Goal: Transaction & Acquisition: Purchase product/service

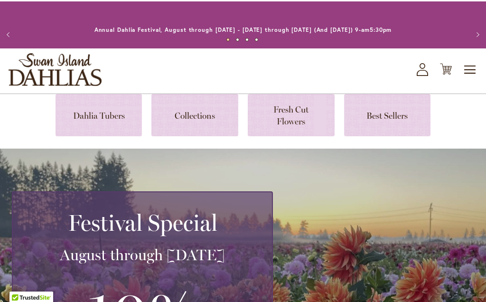
click at [208, 95] on link at bounding box center [194, 114] width 87 height 42
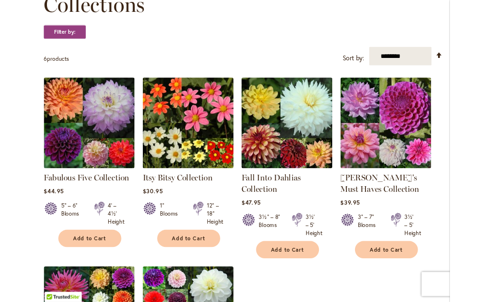
scroll to position [162, 0]
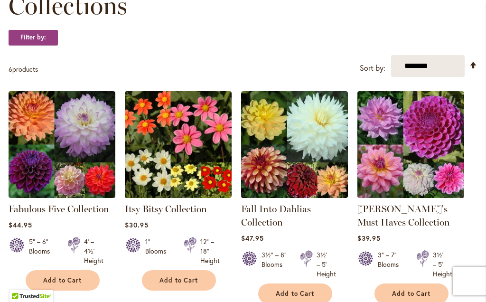
click at [79, 278] on span "Add to Cart" at bounding box center [62, 280] width 39 height 8
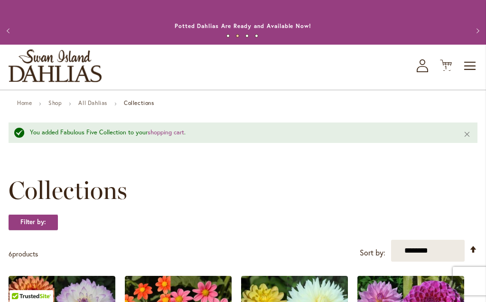
scroll to position [0, 0]
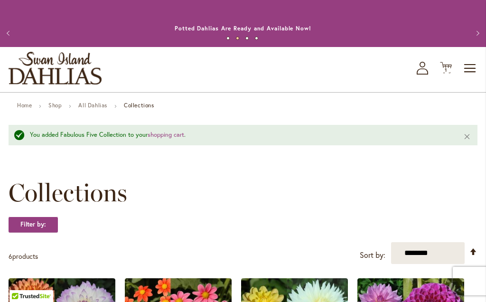
click at [92, 104] on link "All Dahlias" at bounding box center [92, 105] width 29 height 7
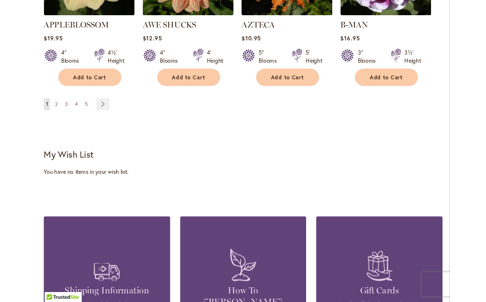
scroll to position [1079, 0]
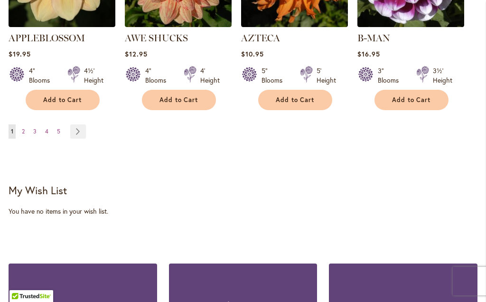
click at [74, 124] on link "Page Next" at bounding box center [78, 131] width 16 height 14
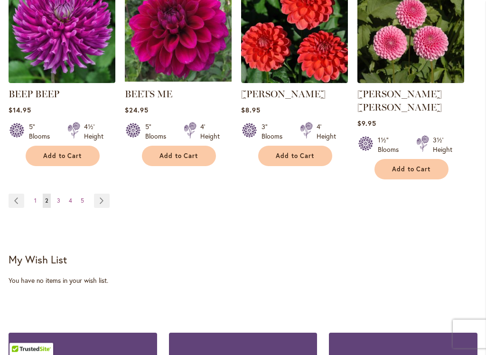
scroll to position [1010, 0]
click at [103, 194] on link "Page Next" at bounding box center [102, 201] width 16 height 14
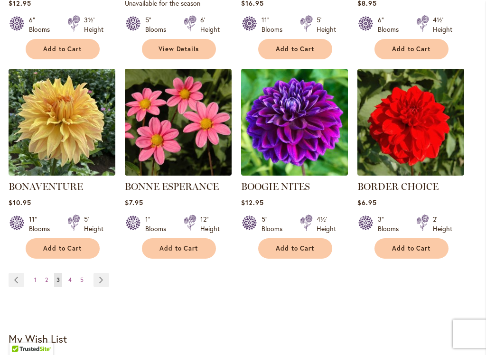
scroll to position [921, 0]
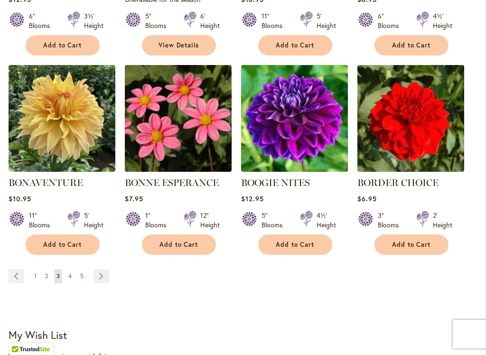
click at [104, 277] on link "Page Next" at bounding box center [102, 276] width 16 height 14
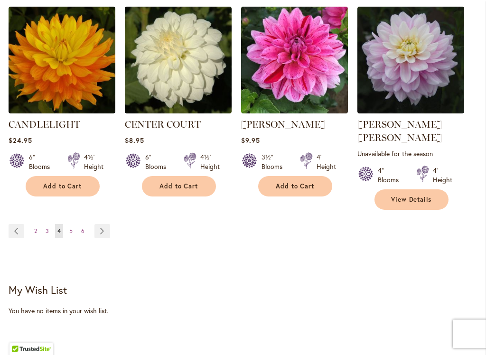
scroll to position [993, 0]
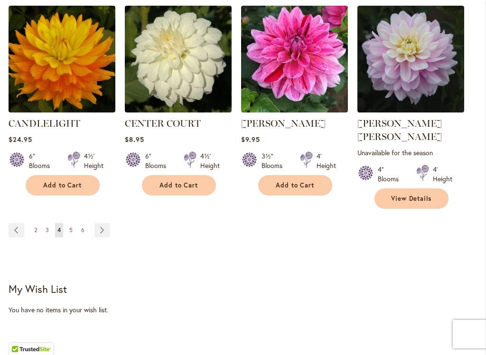
click at [102, 223] on link "Page Next" at bounding box center [102, 230] width 16 height 14
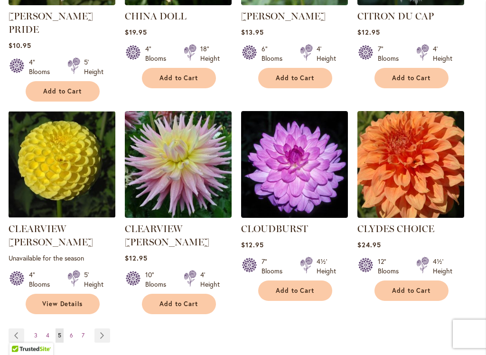
scroll to position [902, 0]
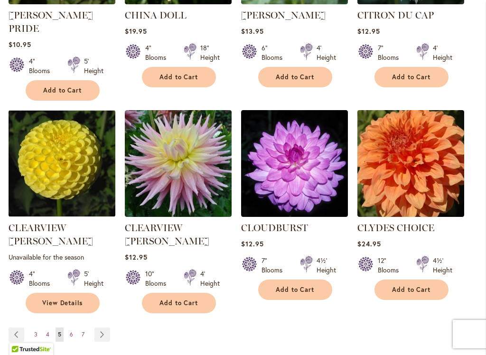
click at [99, 302] on div "Page Page Previous Page 3 Page 4 You're currently reading page 5" at bounding box center [243, 341] width 469 height 26
click at [104, 302] on link "Page Next" at bounding box center [102, 335] width 16 height 14
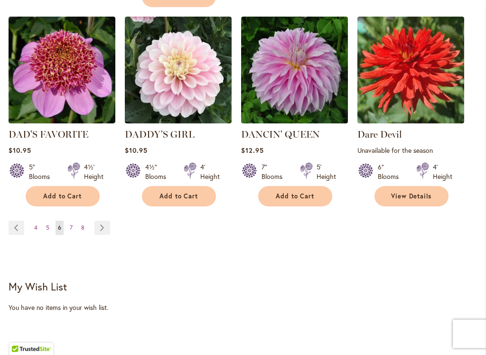
scroll to position [992, 0]
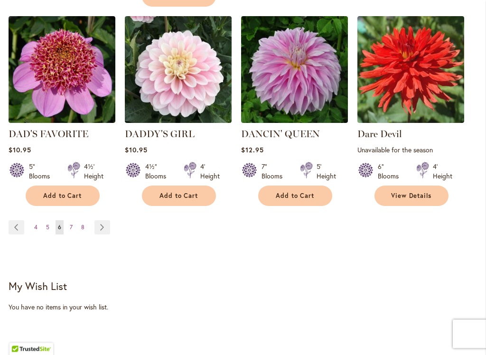
click at [99, 230] on link "Page Next" at bounding box center [102, 228] width 16 height 14
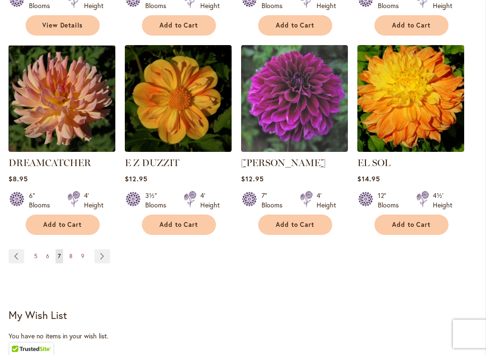
scroll to position [967, 0]
click at [98, 249] on link "Page Next" at bounding box center [102, 256] width 16 height 14
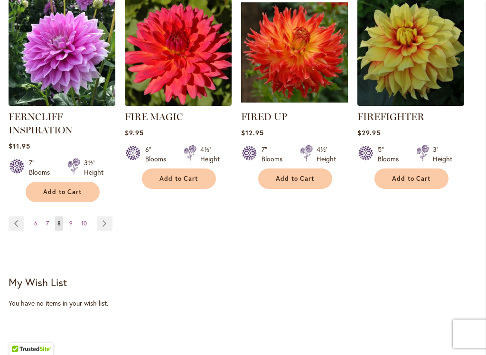
scroll to position [1011, 0]
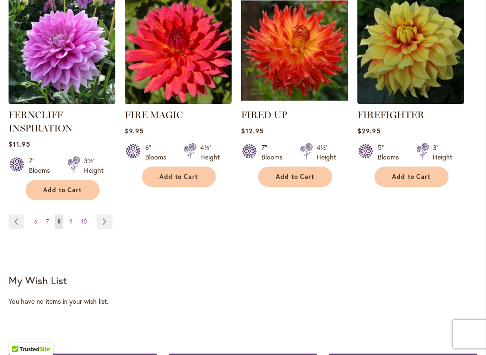
click at [103, 221] on link "Page Next" at bounding box center [105, 222] width 16 height 14
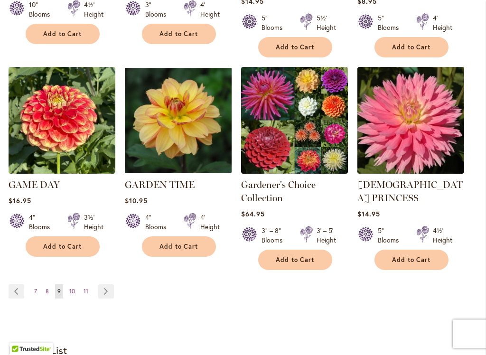
scroll to position [959, 0]
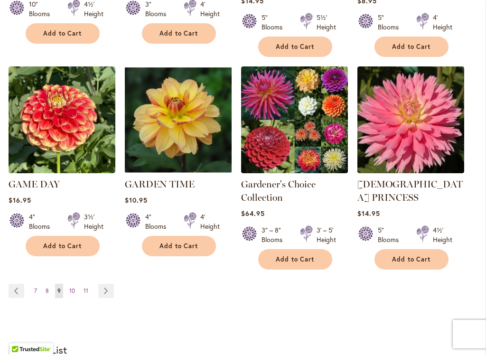
click at [105, 284] on link "Page Next" at bounding box center [106, 291] width 16 height 14
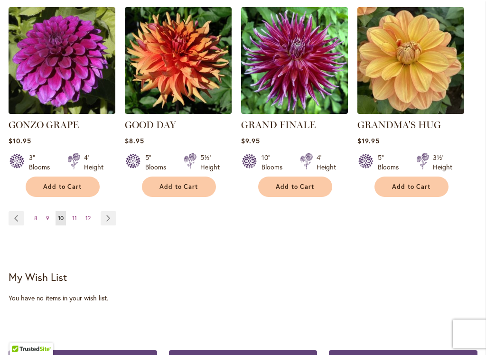
scroll to position [992, 0]
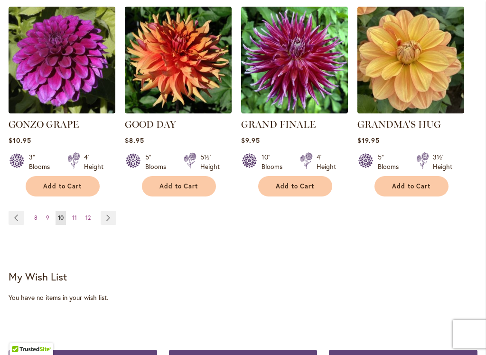
click at [106, 211] on link "Page Next" at bounding box center [109, 218] width 16 height 14
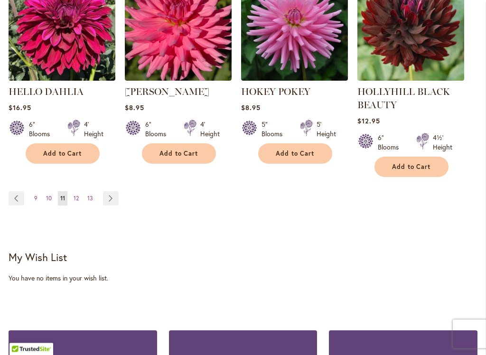
scroll to position [1049, 0]
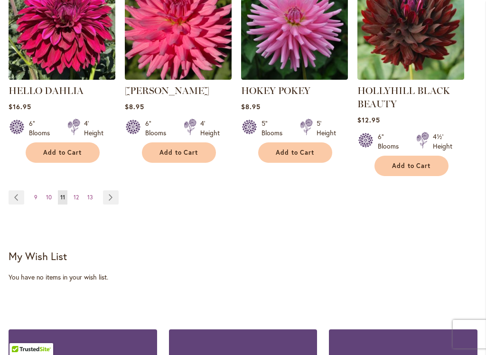
click at [109, 197] on link "Page Next" at bounding box center [111, 197] width 16 height 14
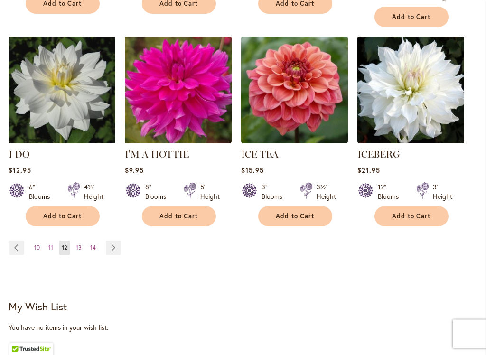
scroll to position [966, 0]
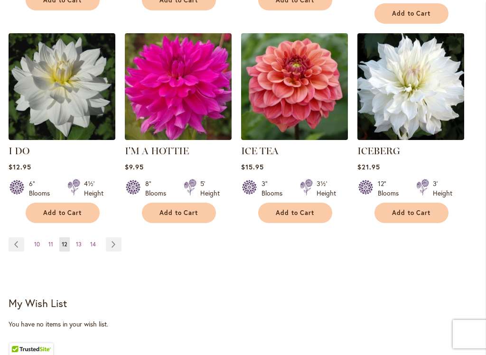
click at [113, 237] on link "Page Next" at bounding box center [114, 244] width 16 height 14
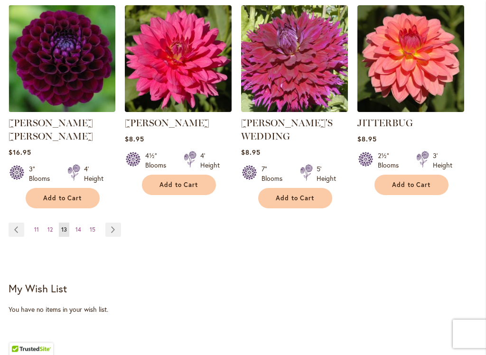
scroll to position [1004, 0]
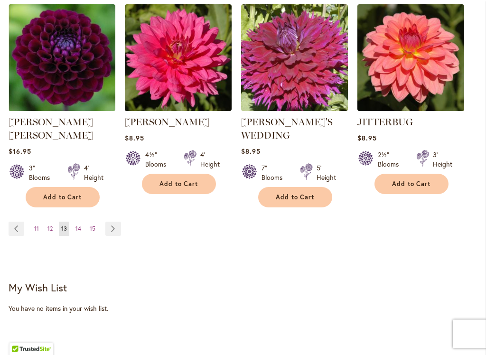
click at [110, 222] on link "Page Next" at bounding box center [113, 229] width 16 height 14
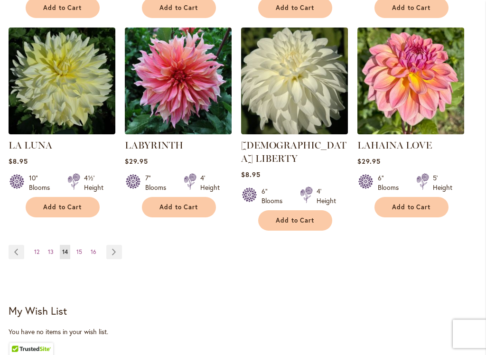
scroll to position [959, 0]
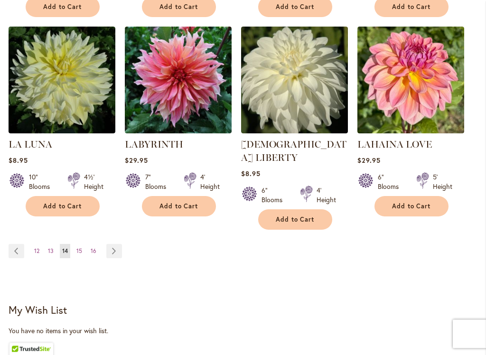
click at [109, 245] on link "Page Next" at bounding box center [114, 252] width 16 height 14
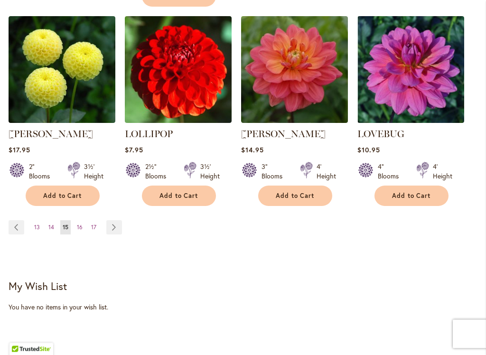
scroll to position [998, 0]
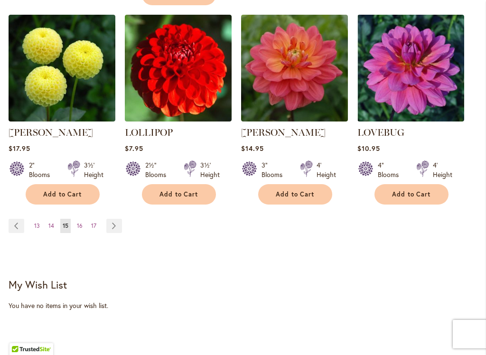
click at [111, 219] on link "Page Next" at bounding box center [114, 226] width 16 height 14
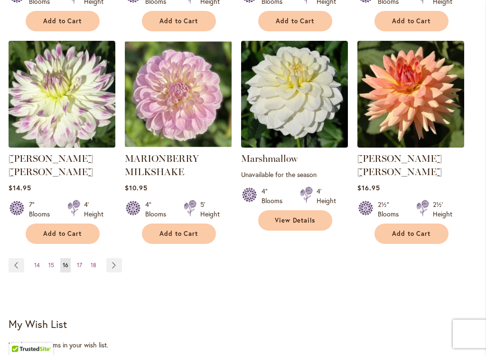
scroll to position [958, 0]
click at [113, 258] on link "Page Next" at bounding box center [114, 265] width 16 height 14
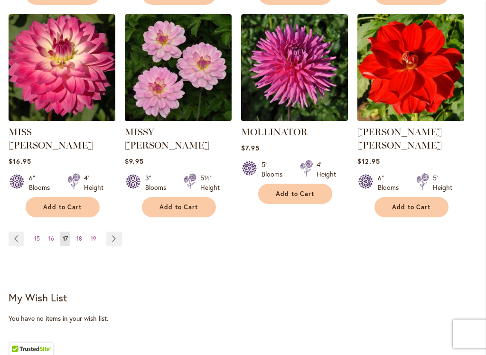
scroll to position [972, 0]
click at [111, 232] on link "Page Next" at bounding box center [114, 239] width 16 height 14
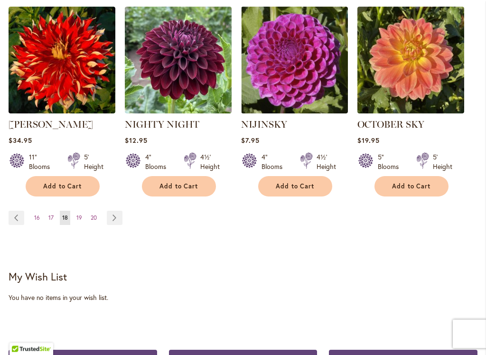
scroll to position [979, 0]
click at [113, 223] on link "Page Next" at bounding box center [115, 218] width 16 height 14
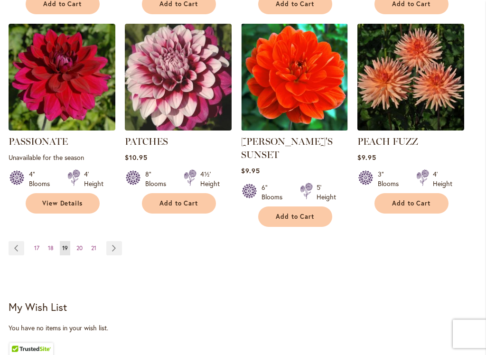
scroll to position [975, 0]
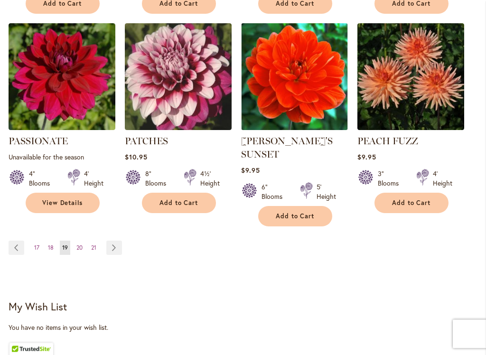
click at [112, 241] on link "Page Next" at bounding box center [114, 248] width 16 height 14
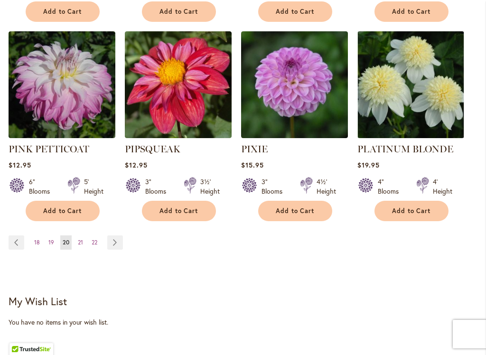
scroll to position [988, 0]
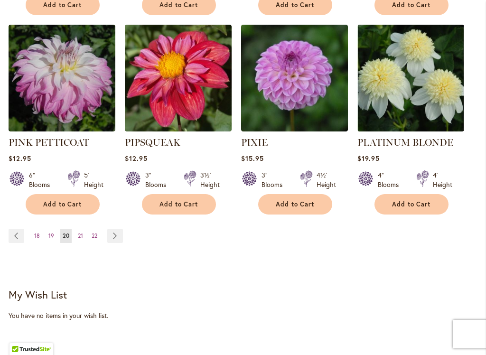
click at [115, 229] on link "Page Next" at bounding box center [115, 236] width 16 height 14
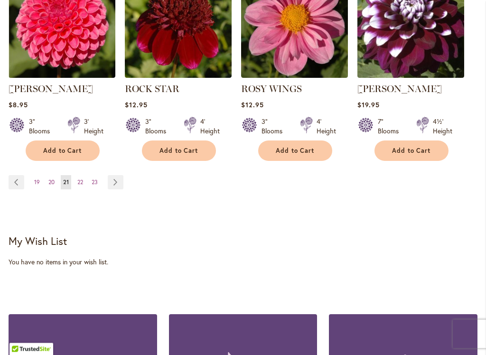
scroll to position [1029, 0]
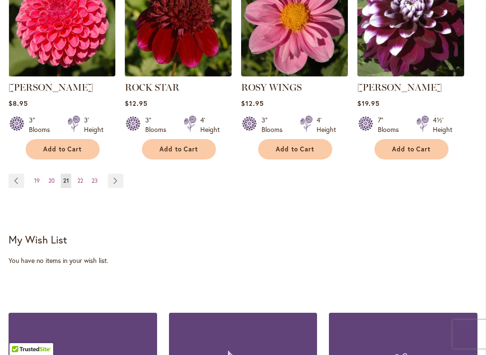
click at [116, 180] on link "Page Next" at bounding box center [116, 181] width 16 height 14
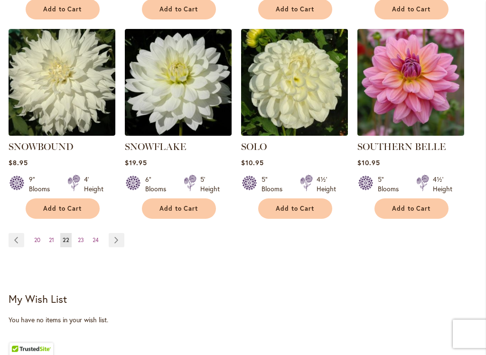
scroll to position [972, 0]
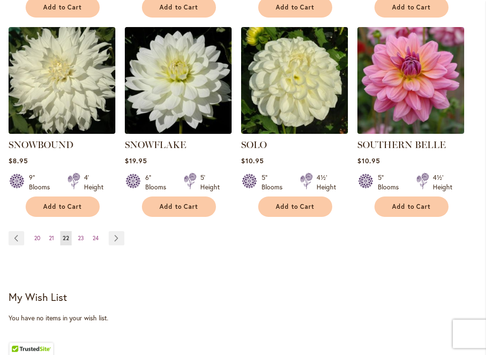
click at [112, 232] on link "Page Next" at bounding box center [117, 239] width 16 height 14
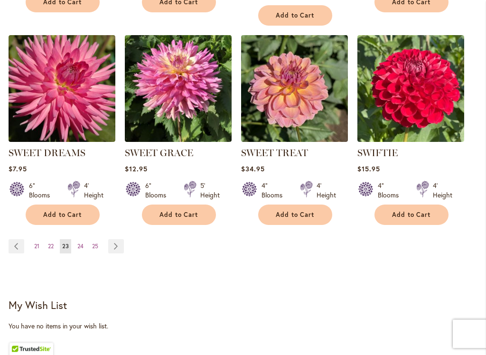
scroll to position [964, 0]
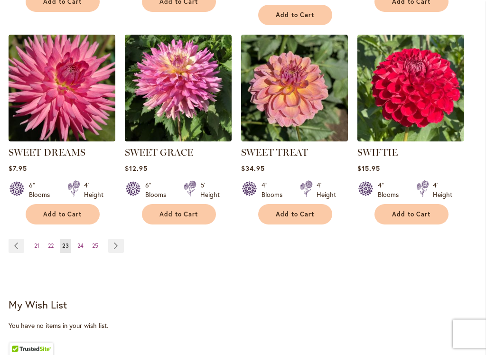
click at [113, 248] on link "Page Next" at bounding box center [116, 246] width 16 height 14
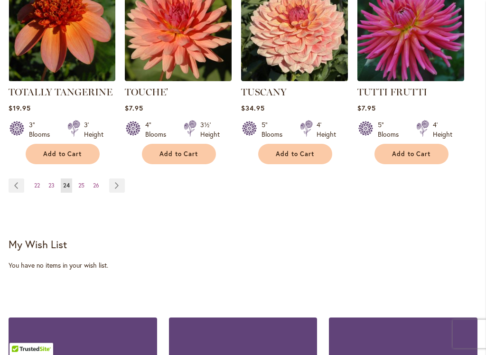
scroll to position [1025, 0]
click at [117, 179] on link "Page Next" at bounding box center [117, 186] width 16 height 14
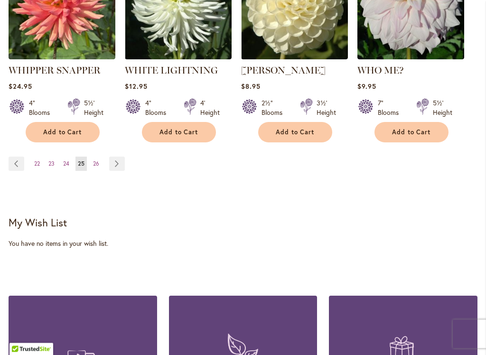
scroll to position [1047, 0]
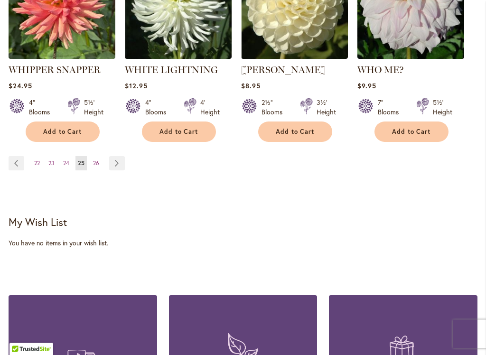
click at [109, 157] on link "Page Next" at bounding box center [117, 164] width 16 height 14
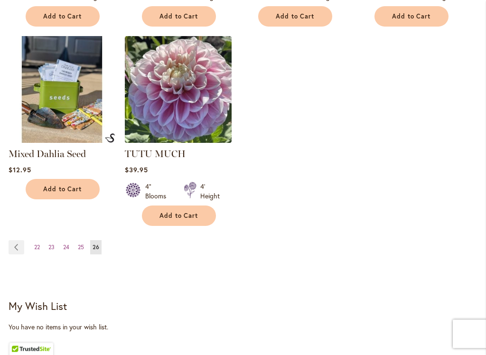
scroll to position [950, 0]
click at [33, 251] on link "Page 22" at bounding box center [37, 247] width 10 height 14
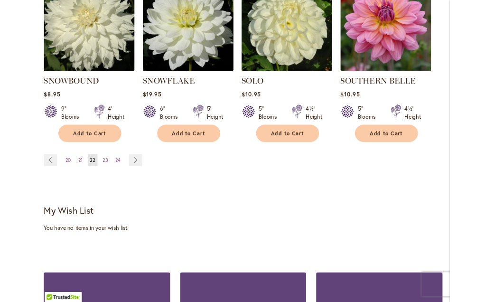
scroll to position [1021, 0]
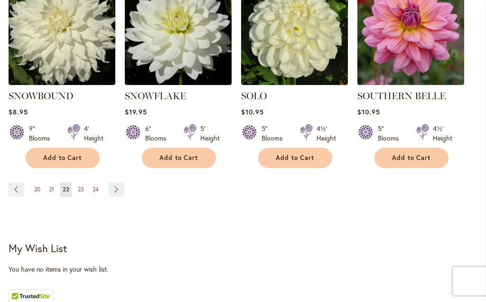
click at [33, 182] on link "Page 20" at bounding box center [37, 189] width 11 height 14
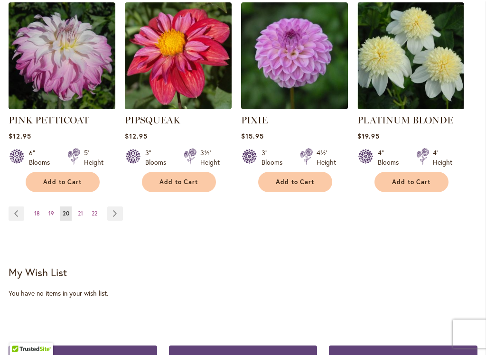
scroll to position [1010, 0]
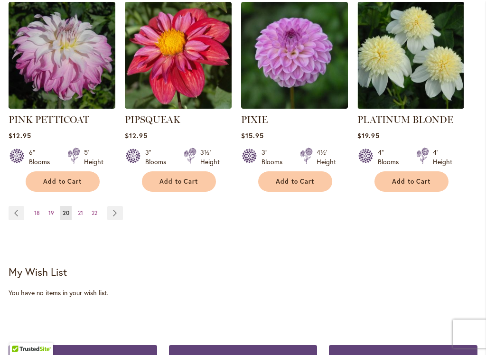
click at [34, 207] on link "Page 18" at bounding box center [37, 214] width 10 height 14
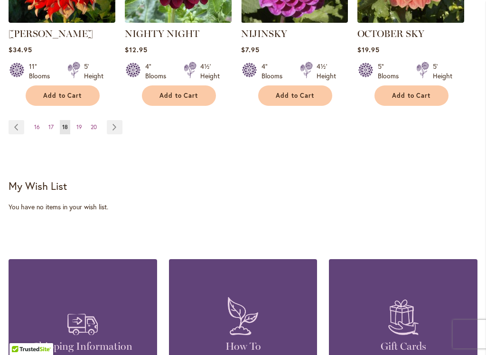
scroll to position [1070, 0]
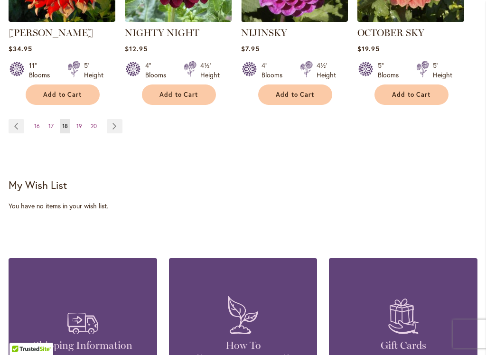
click at [33, 128] on link "Page 16" at bounding box center [37, 127] width 10 height 14
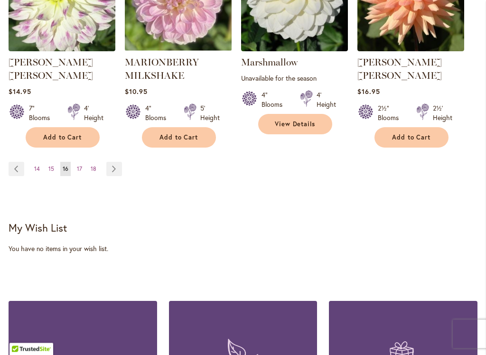
scroll to position [1057, 0]
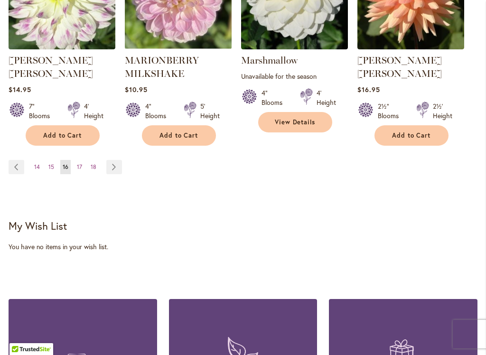
click at [32, 160] on link "Page 14" at bounding box center [37, 167] width 10 height 14
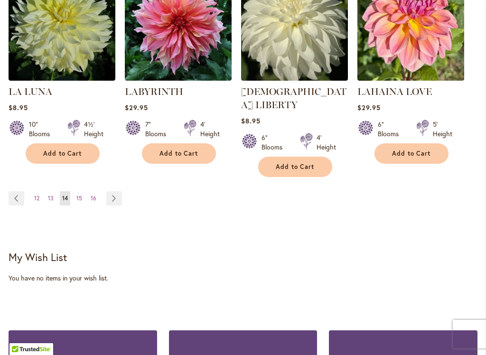
scroll to position [1016, 0]
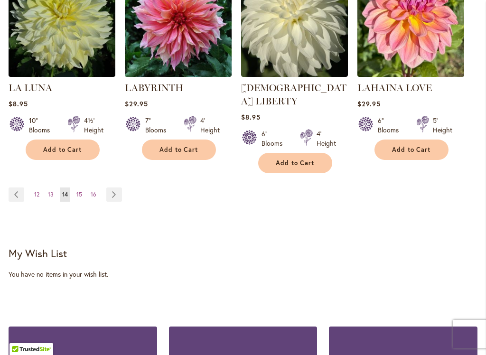
click at [34, 191] on span "12" at bounding box center [36, 194] width 5 height 7
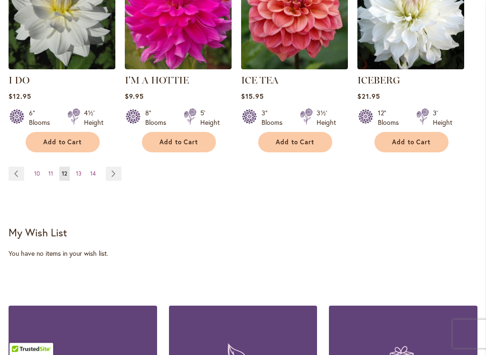
scroll to position [1037, 0]
click at [34, 167] on link "Page 10" at bounding box center [37, 174] width 10 height 14
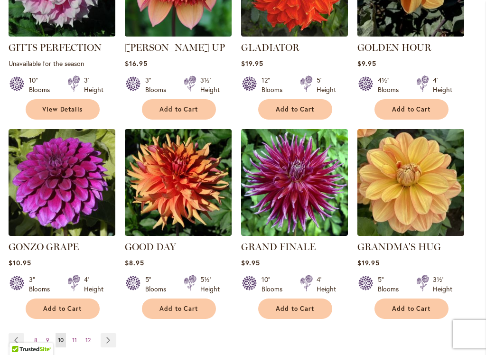
scroll to position [958, 0]
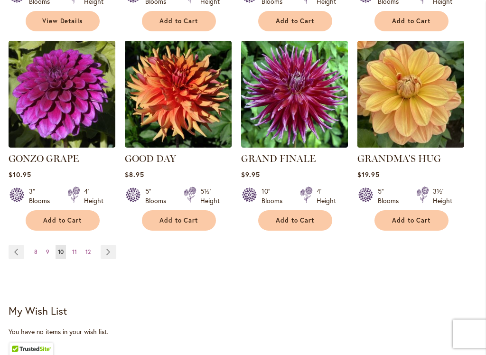
click at [32, 245] on link "Page 8" at bounding box center [36, 252] width 8 height 14
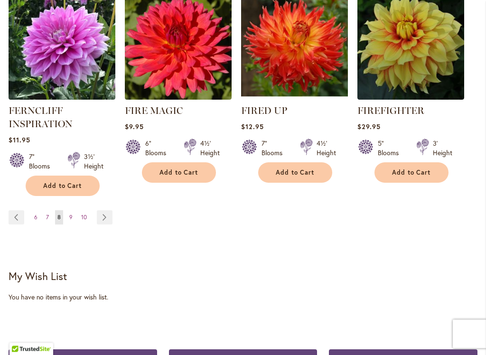
scroll to position [1020, 0]
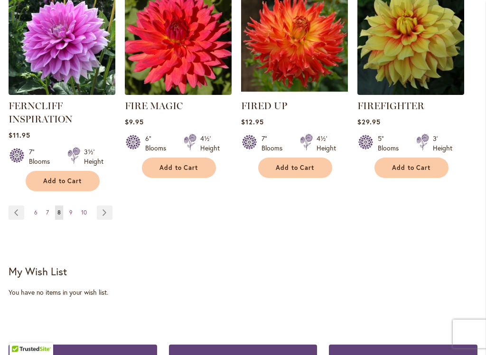
click at [34, 214] on span "6" at bounding box center [35, 212] width 3 height 7
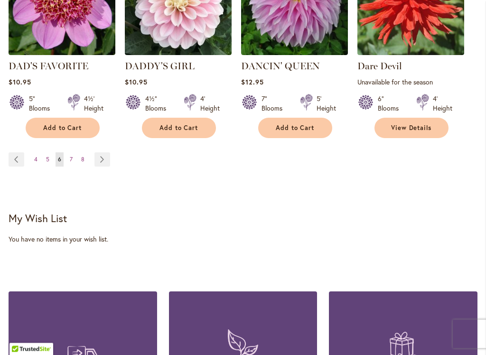
scroll to position [1063, 0]
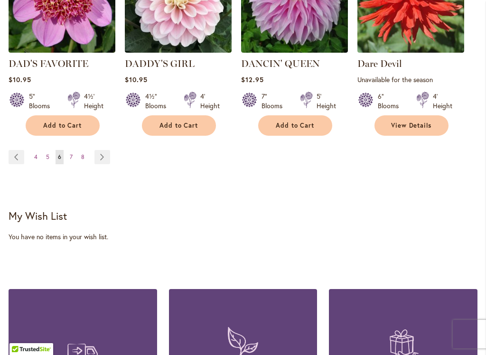
click at [47, 160] on span "5" at bounding box center [47, 156] width 3 height 7
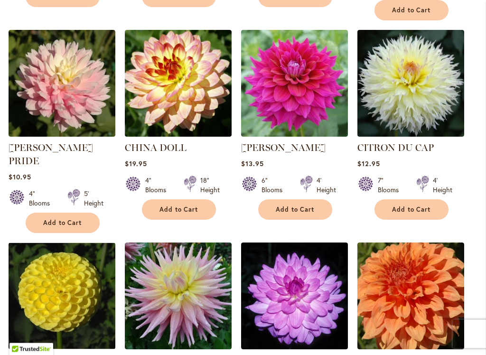
scroll to position [770, 0]
click at [404, 206] on span "Add to Cart" at bounding box center [411, 210] width 39 height 8
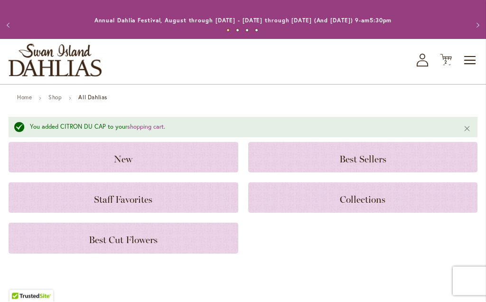
scroll to position [0, 0]
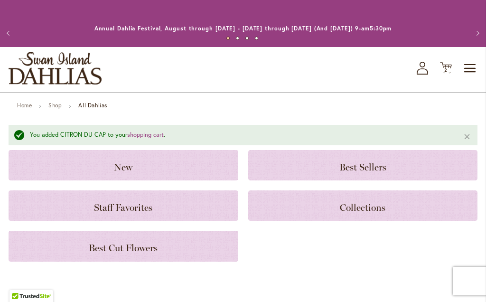
click at [450, 68] on span "2 2 items" at bounding box center [446, 70] width 9 height 5
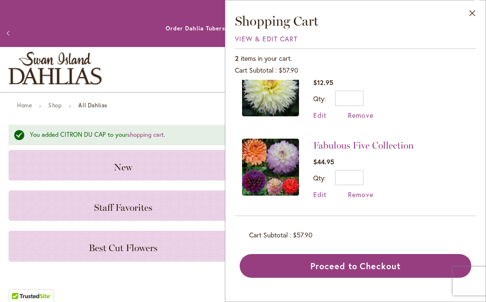
scroll to position [28, 0]
click at [353, 266] on button "Proceed to Checkout" at bounding box center [356, 266] width 232 height 24
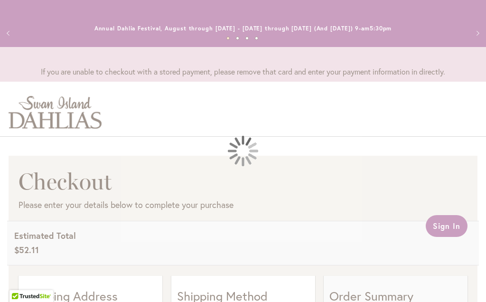
select select "**"
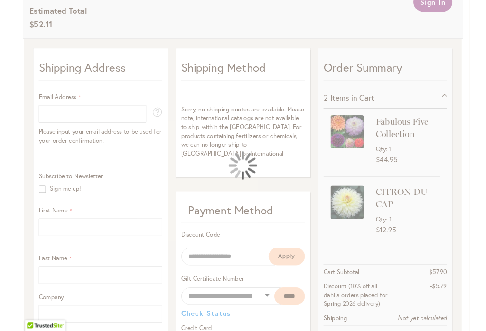
scroll to position [226, 0]
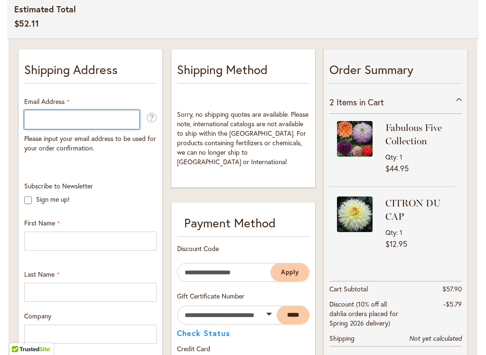
click at [108, 121] on input "Email Address" at bounding box center [81, 119] width 115 height 19
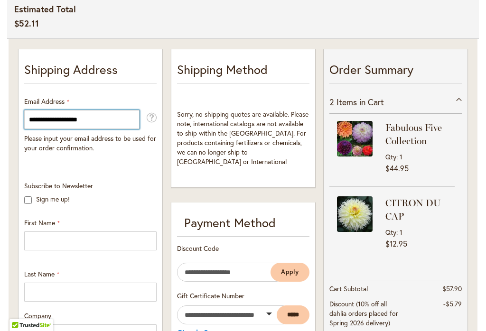
click button "Login" at bounding box center [0, 0] width 0 height 0
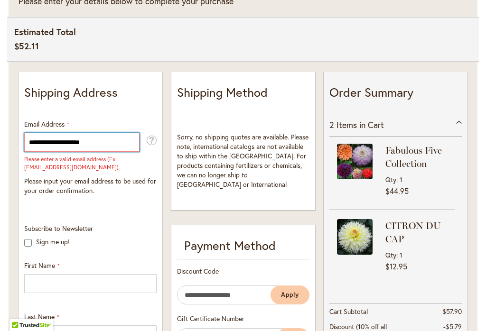
scroll to position [170, 0]
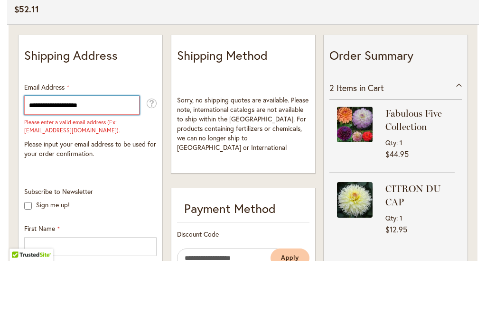
type input "**********"
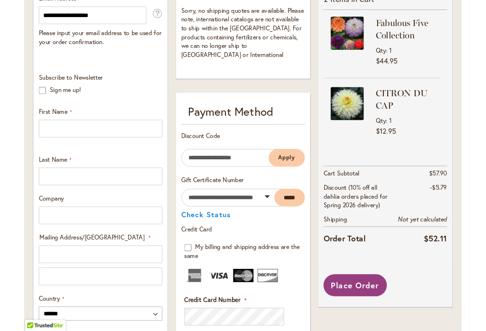
scroll to position [330, 0]
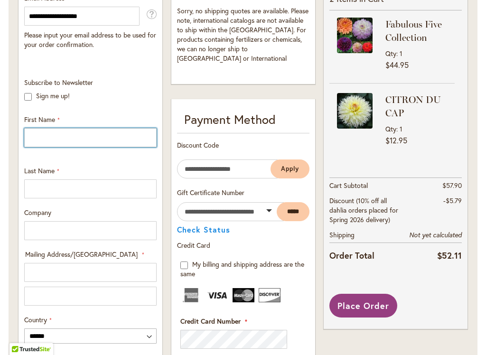
click at [125, 137] on input "First Name" at bounding box center [90, 137] width 132 height 19
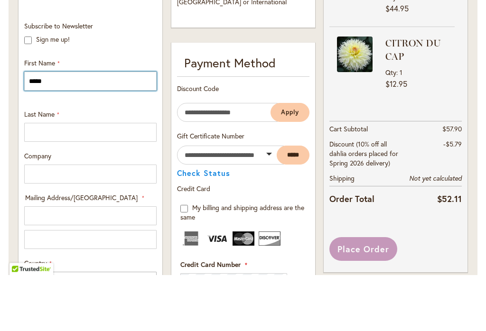
type input "*****"
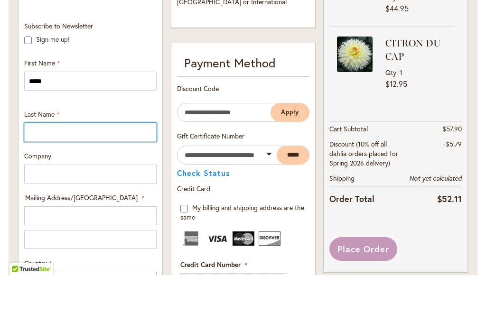
click at [100, 179] on input "Last Name" at bounding box center [90, 188] width 132 height 19
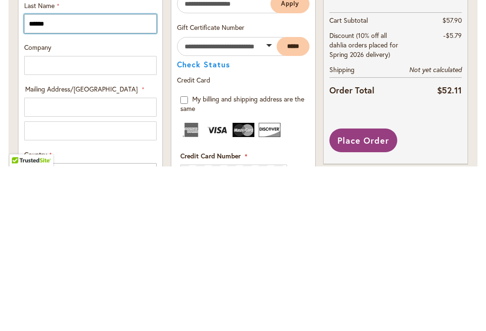
type input "******"
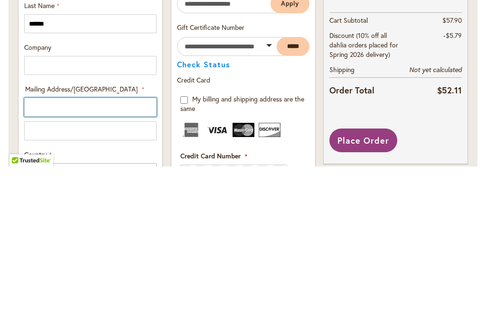
click at [93, 263] on input "Mailing Address/PO BOX: Line 1" at bounding box center [90, 272] width 132 height 19
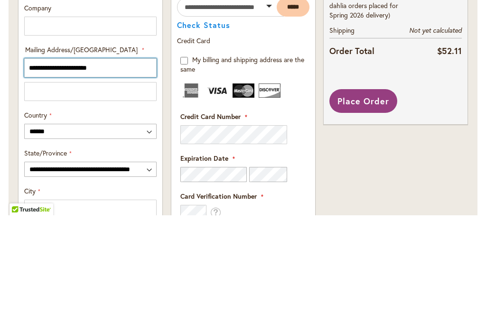
scroll to position [422, 0]
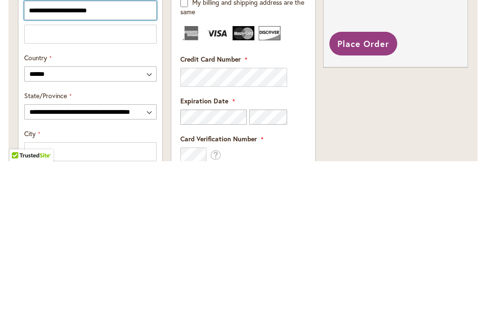
type input "**********"
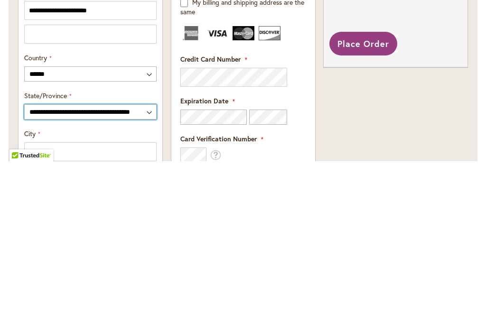
click at [106, 274] on select "**********" at bounding box center [90, 281] width 132 height 15
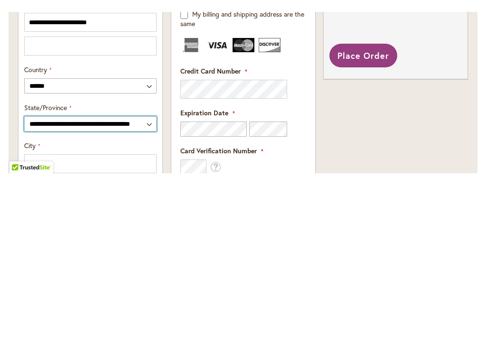
scroll to position [593, 0]
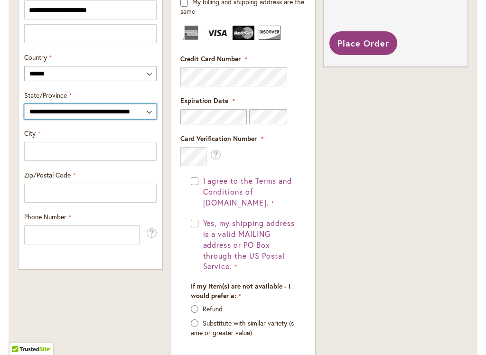
select select "**"
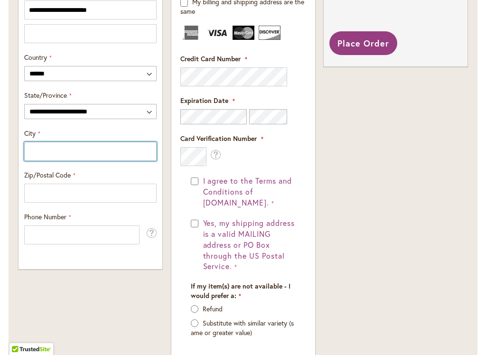
click at [90, 154] on input "City" at bounding box center [90, 151] width 132 height 19
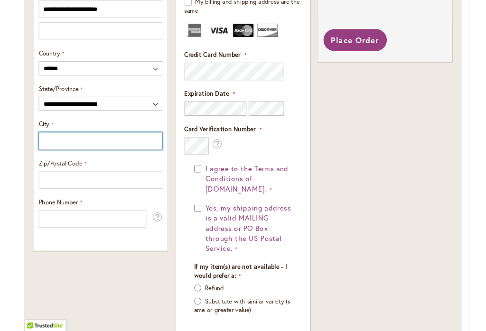
scroll to position [592, 0]
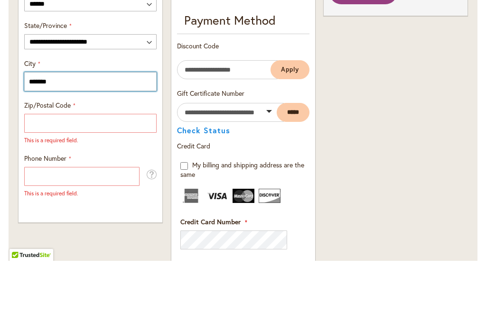
type input "*******"
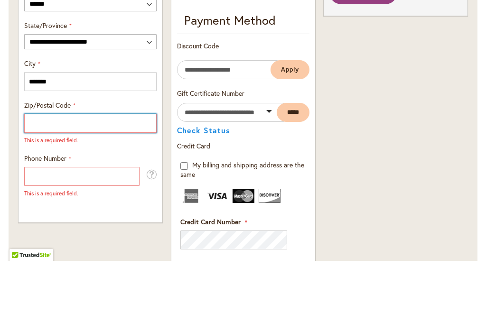
click at [87, 184] on input "Zip/Postal Code" at bounding box center [90, 193] width 132 height 19
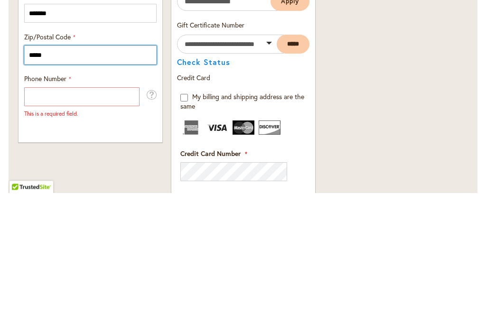
type input "*****"
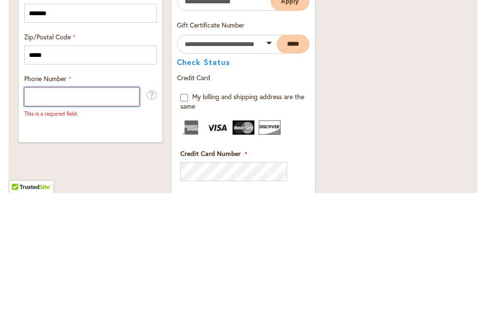
click at [95, 226] on input "Phone Number" at bounding box center [81, 235] width 115 height 19
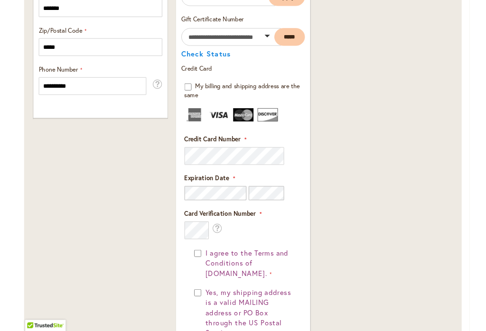
scroll to position [736, 0]
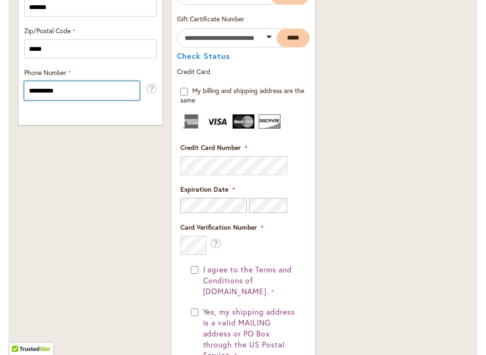
type input "**********"
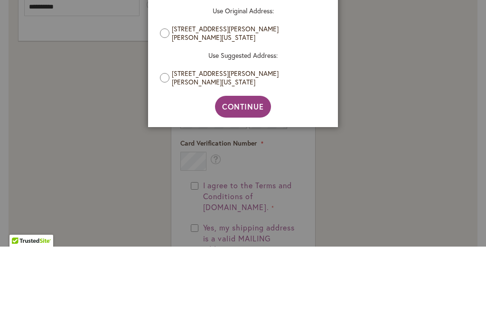
click at [393, 100] on aside "Address Validation Close Please review your address and make any necessary chan…" at bounding box center [243, 165] width 486 height 331
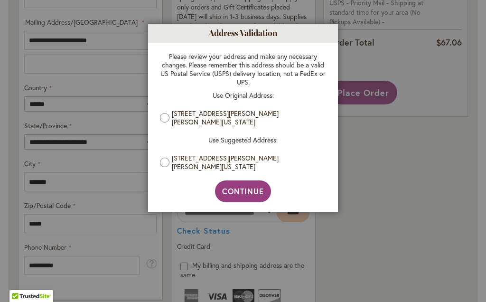
scroll to position [561, 0]
click at [185, 273] on aside "Address Validation Close Please review your address and make any necessary chan…" at bounding box center [243, 151] width 486 height 302
click at [359, 242] on aside "Address Validation Close Please review your address and make any necessary chan…" at bounding box center [243, 151] width 486 height 302
click at [245, 192] on span "Continue" at bounding box center [243, 191] width 42 height 10
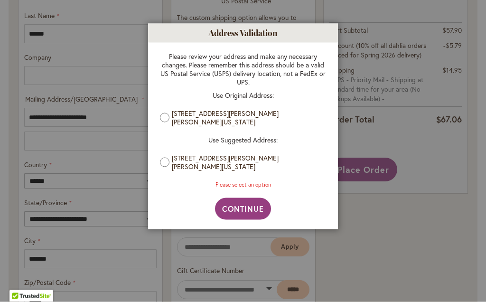
scroll to position [485, 0]
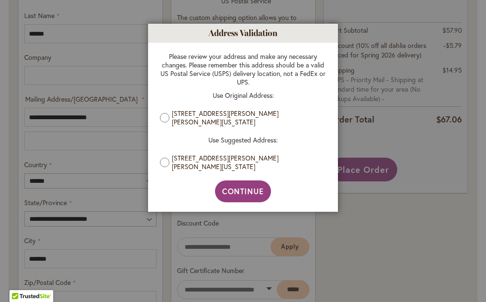
click at [254, 189] on span "Continue" at bounding box center [243, 191] width 42 height 10
type input "**********"
type input "*******"
type input "**********"
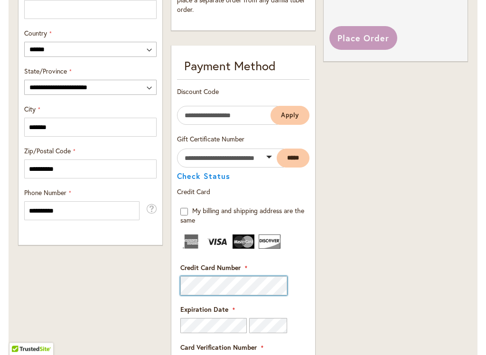
scroll to position [617, 0]
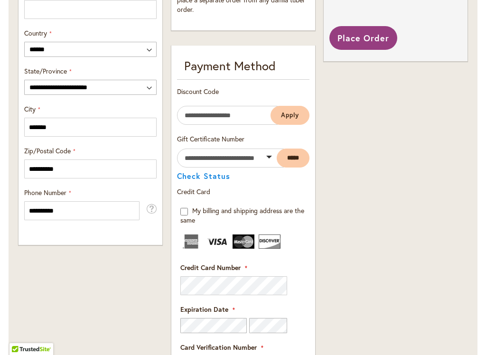
click at [188, 214] on div "My billing and shipping address are the same" at bounding box center [243, 215] width 126 height 19
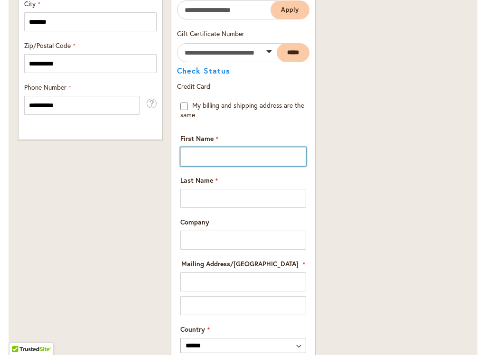
click at [246, 161] on input "First Name" at bounding box center [243, 156] width 126 height 19
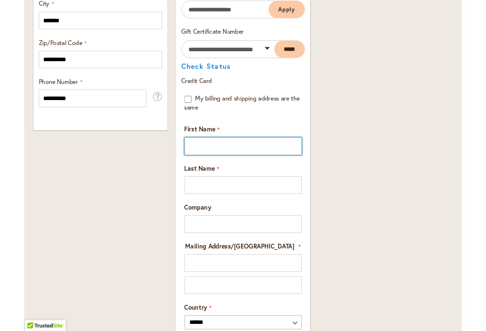
scroll to position [722, 0]
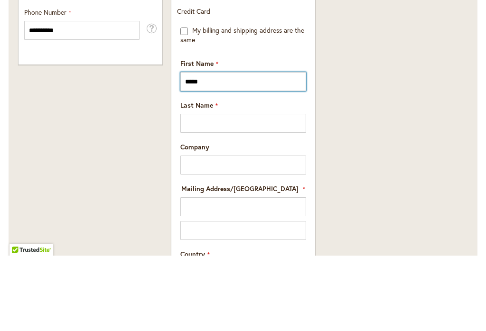
type input "*****"
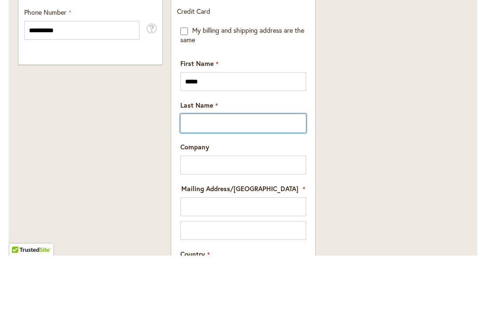
click at [226, 189] on input "Last Name" at bounding box center [243, 198] width 126 height 19
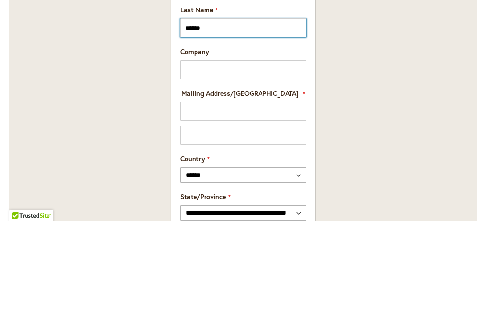
scroll to position [784, 0]
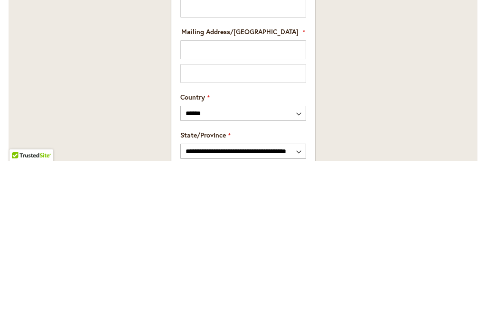
type input "******"
click at [262, 210] on input "Mailing Address/PO BOX: Line 1" at bounding box center [243, 219] width 126 height 19
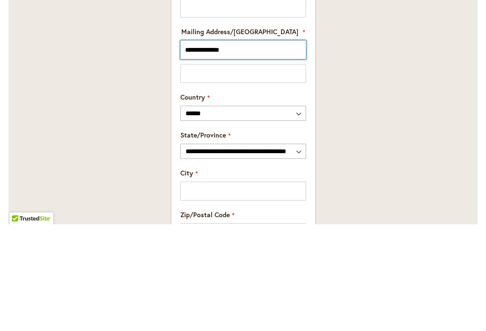
scroll to position [848, 0]
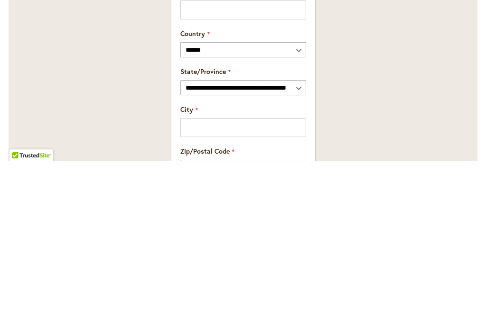
type input "**********"
click at [258, 250] on select "**********" at bounding box center [243, 257] width 126 height 15
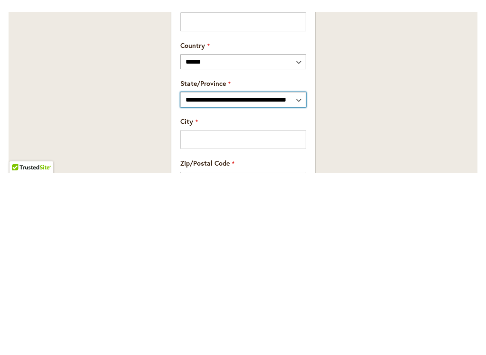
scroll to position [1018, 0]
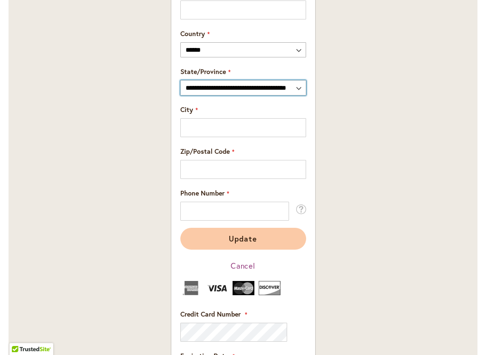
select select "**"
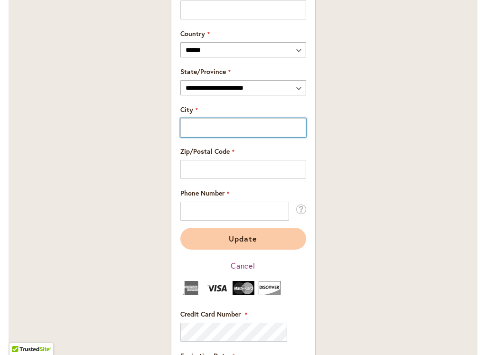
click at [244, 128] on input "City" at bounding box center [243, 127] width 126 height 19
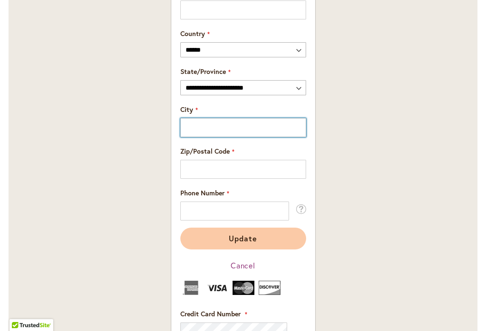
type input "**********"
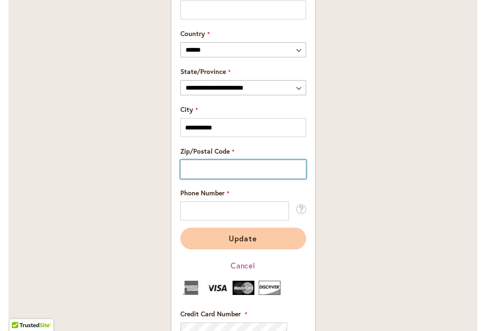
type input "*****"
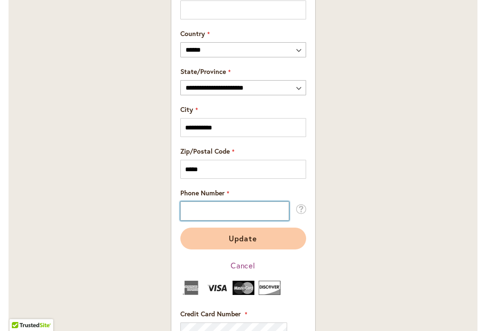
type input "**********"
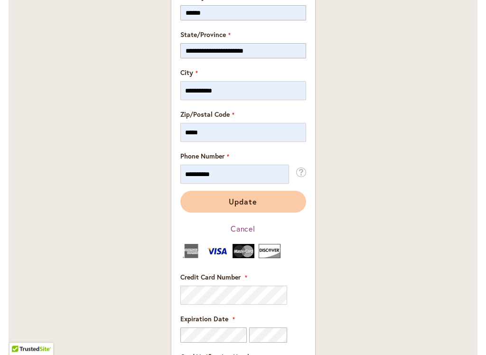
scroll to position [1055, 0]
click at [248, 201] on span "Update" at bounding box center [243, 202] width 28 height 10
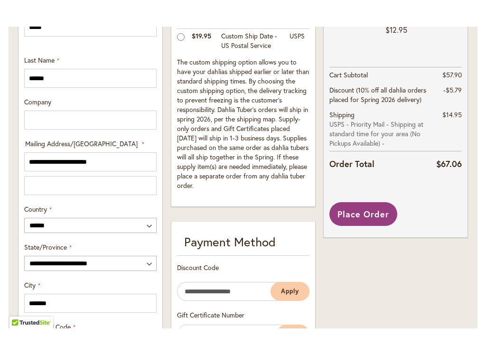
scroll to position [467, 0]
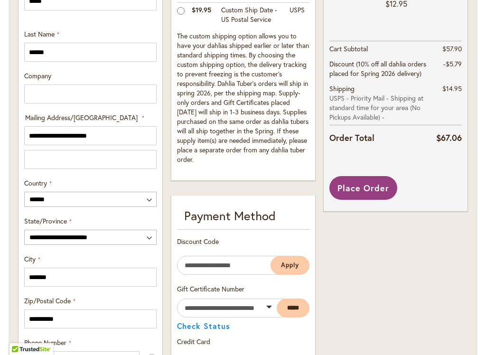
click at [361, 188] on span "Place Order" at bounding box center [364, 187] width 52 height 11
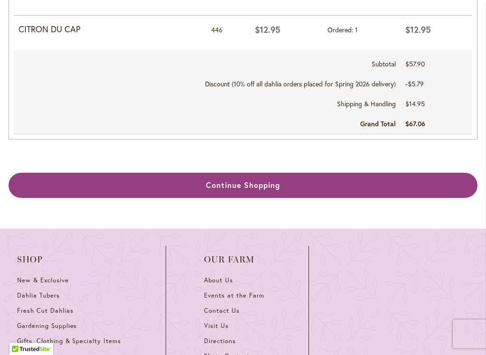
scroll to position [646, 0]
